Goal: Task Accomplishment & Management: Complete application form

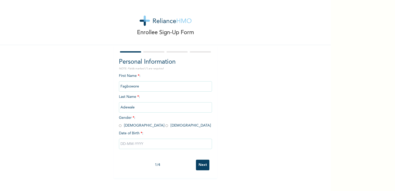
click at [119, 125] on input "radio" at bounding box center [120, 125] width 3 height 5
radio input "true"
click at [156, 146] on input "text" at bounding box center [165, 143] width 93 height 10
select select "8"
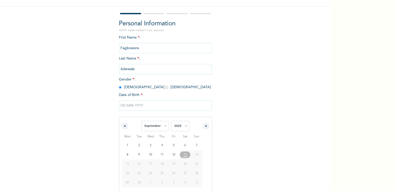
scroll to position [44, 0]
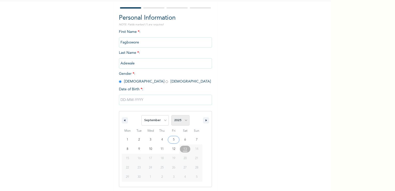
click at [183, 121] on select "2025 2024 2023 2022 2021 2020 2019 2018 2017 2016 2015 2014 2013 2012 2011 2010…" at bounding box center [180, 120] width 18 height 10
select select "1992"
click at [171, 115] on select "2025 2024 2023 2022 2021 2020 2019 2018 2017 2016 2015 2014 2013 2012 2011 2010…" at bounding box center [180, 120] width 18 height 10
click at [163, 119] on select "January February March April May June July August September October November De…" at bounding box center [154, 120] width 27 height 10
select select "10"
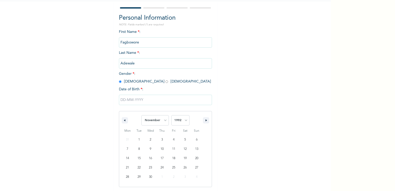
click at [141, 115] on select "January February March April May June July August September October November De…" at bounding box center [154, 120] width 27 height 10
type input "[DATE]"
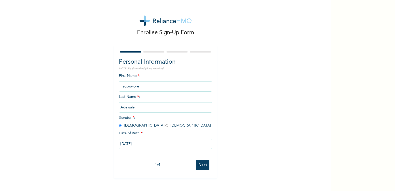
click at [203, 165] on input "Next" at bounding box center [202, 164] width 13 height 11
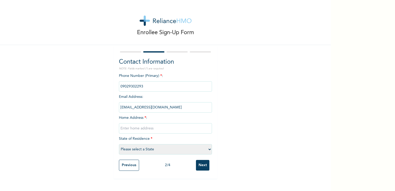
click at [152, 83] on input "phone" at bounding box center [165, 86] width 93 height 10
drag, startPoint x: 152, startPoint y: 83, endPoint x: 158, endPoint y: 83, distance: 6.5
click at [158, 83] on input "phone" at bounding box center [165, 86] width 93 height 10
click at [159, 84] on input "phone" at bounding box center [165, 86] width 93 height 10
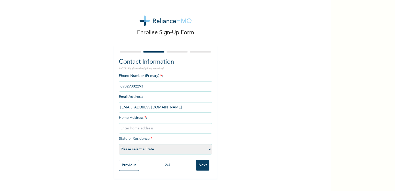
click at [159, 84] on input "phone" at bounding box center [165, 86] width 93 height 10
click at [141, 88] on input "phone" at bounding box center [165, 86] width 93 height 10
click at [141, 85] on input "phone" at bounding box center [165, 86] width 93 height 10
click at [141, 86] on input "phone" at bounding box center [165, 86] width 93 height 10
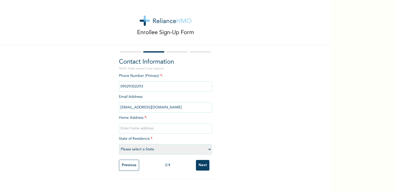
drag, startPoint x: 141, startPoint y: 86, endPoint x: 158, endPoint y: 88, distance: 16.9
click at [158, 88] on input "phone" at bounding box center [165, 86] width 93 height 10
click at [149, 87] on input "phone" at bounding box center [165, 86] width 93 height 10
click at [148, 126] on input "text" at bounding box center [165, 128] width 93 height 10
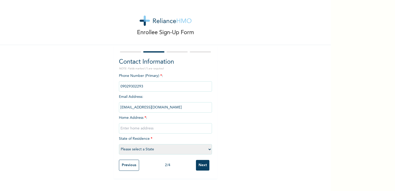
click at [154, 87] on input "phone" at bounding box center [165, 86] width 93 height 10
drag, startPoint x: 154, startPoint y: 87, endPoint x: 191, endPoint y: 97, distance: 37.4
click at [191, 97] on div "Phone Number (Primary) * : Email Address : [EMAIL_ADDRESS][DOMAIN_NAME] Home Ad…" at bounding box center [165, 115] width 93 height 84
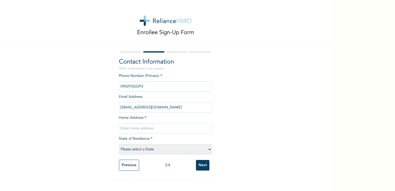
click at [149, 131] on input "text" at bounding box center [165, 128] width 93 height 10
type input "ifeoloruntola str, martins b/s akute/alagbole."
click at [156, 148] on select "Please select a State [PERSON_NAME] (FCT) [PERSON_NAME] Ibom [GEOGRAPHIC_DATA] …" at bounding box center [165, 149] width 93 height 10
select select "28"
click at [119, 144] on select "Please select a State [PERSON_NAME] (FCT) [PERSON_NAME] Ibom [GEOGRAPHIC_DATA] …" at bounding box center [165, 149] width 93 height 10
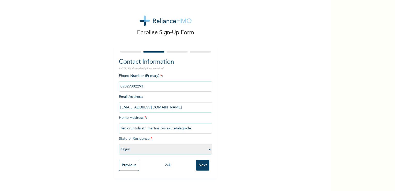
click at [203, 165] on input "Next" at bounding box center [202, 165] width 13 height 11
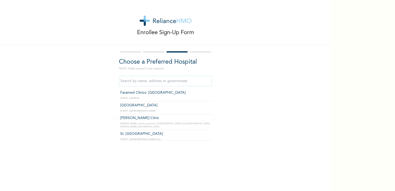
click at [156, 80] on input "text" at bounding box center [165, 81] width 93 height 10
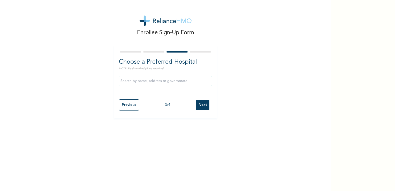
click at [173, 81] on input "text" at bounding box center [165, 81] width 93 height 10
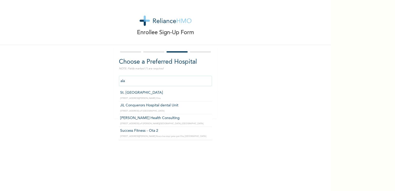
drag, startPoint x: 124, startPoint y: 81, endPoint x: 121, endPoint y: 83, distance: 3.6
click at [121, 83] on input "ala" at bounding box center [165, 81] width 93 height 10
click at [121, 83] on input "alga" at bounding box center [165, 81] width 93 height 10
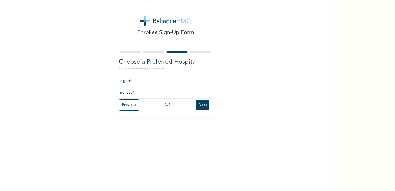
paste input "a"
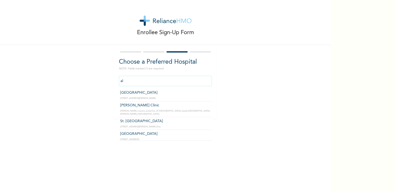
type input "a"
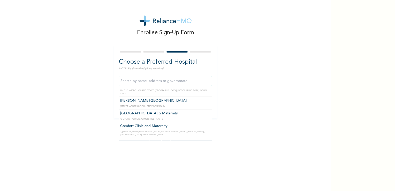
scroll to position [76, 0]
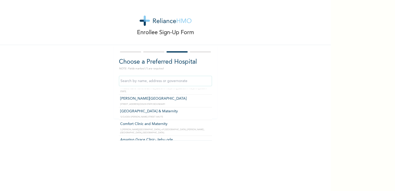
type input "[GEOGRAPHIC_DATA] & Maternity"
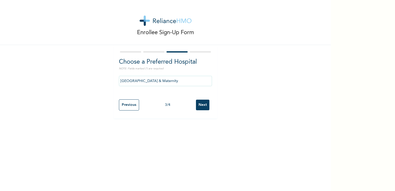
click at [201, 107] on input "Next" at bounding box center [202, 104] width 13 height 11
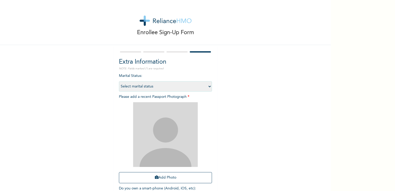
click at [185, 84] on select "Select marital status [DEMOGRAPHIC_DATA] Married [DEMOGRAPHIC_DATA] Widow/[DEMO…" at bounding box center [165, 86] width 93 height 10
select select "2"
click at [119, 81] on select "Select marital status [DEMOGRAPHIC_DATA] Married [DEMOGRAPHIC_DATA] Widow/[DEMO…" at bounding box center [165, 86] width 93 height 10
click at [174, 175] on button "Add Photo" at bounding box center [165, 177] width 93 height 11
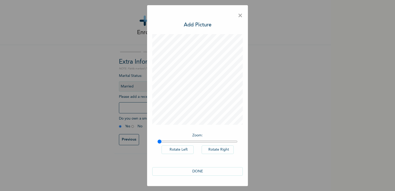
click at [199, 169] on button "DONE" at bounding box center [197, 171] width 90 height 9
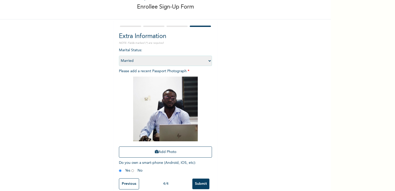
scroll to position [26, 0]
drag, startPoint x: 168, startPoint y: 114, endPoint x: 161, endPoint y: 150, distance: 36.7
click at [161, 150] on button "Add Photo" at bounding box center [165, 151] width 93 height 11
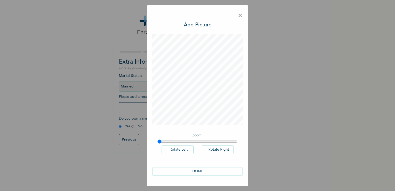
click at [208, 167] on button "DONE" at bounding box center [197, 171] width 90 height 9
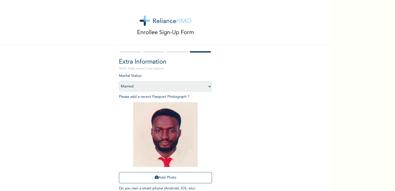
scroll to position [35, 0]
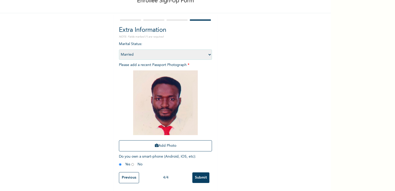
click at [201, 172] on input "Submit" at bounding box center [200, 177] width 17 height 11
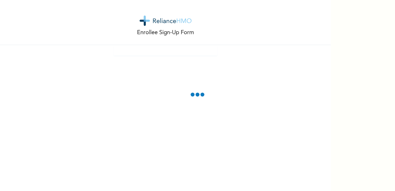
scroll to position [0, 0]
